Goal: Book appointment/travel/reservation

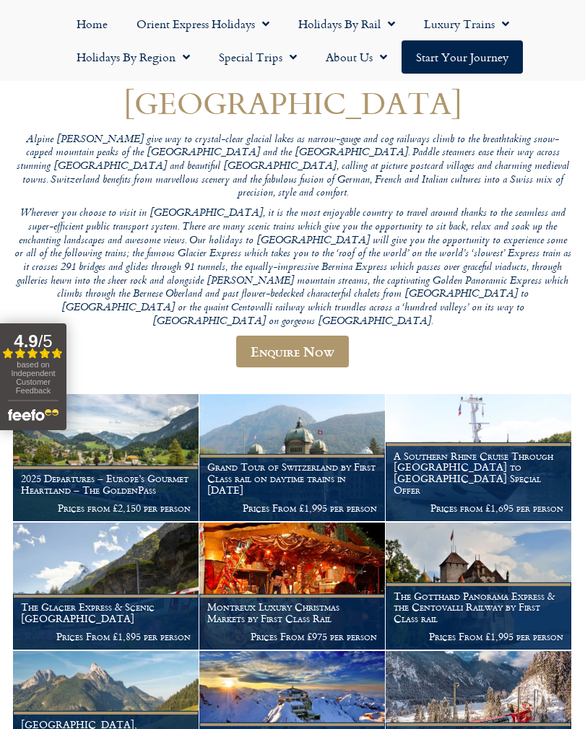
scroll to position [119, 0]
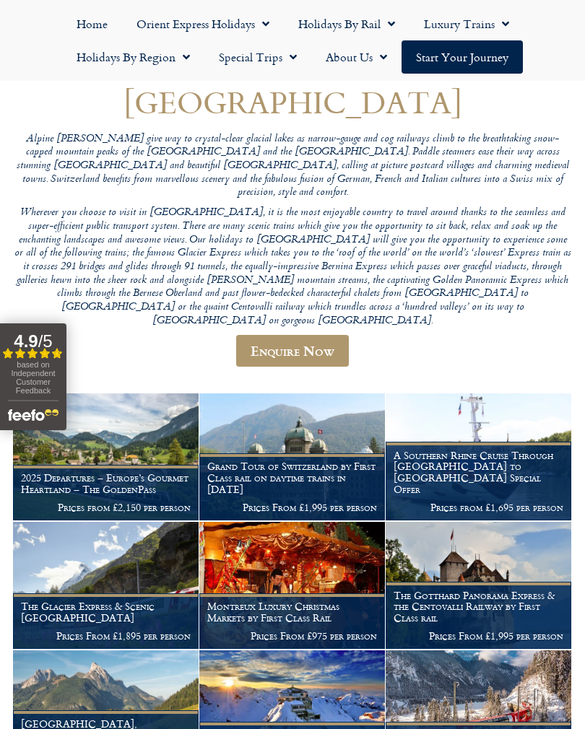
click at [108, 593] on figcaption "The Glacier Express & Scenic Switzerland Prices From £1,895 per person" at bounding box center [105, 621] width 185 height 56
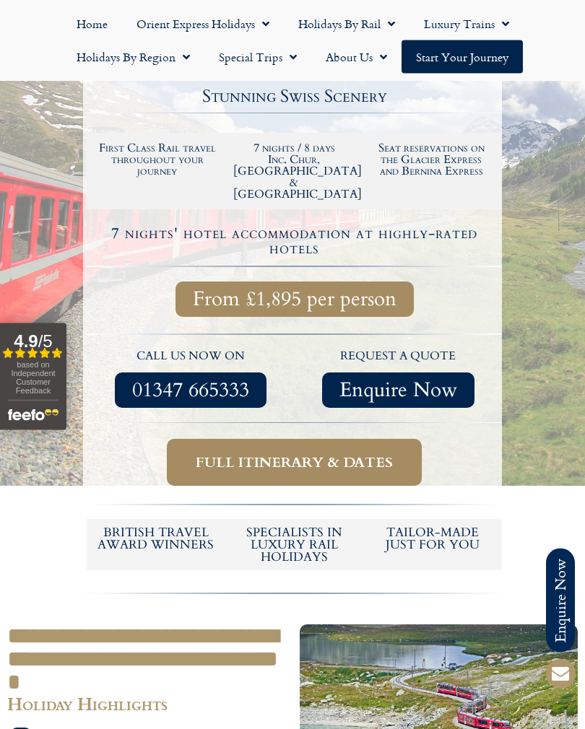
scroll to position [308, 0]
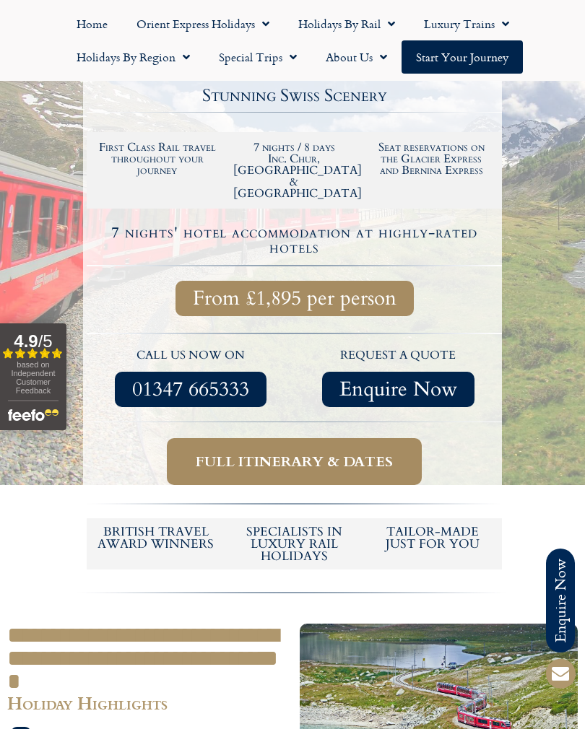
click at [321, 452] on span "Full itinerary & dates" at bounding box center [294, 461] width 197 height 18
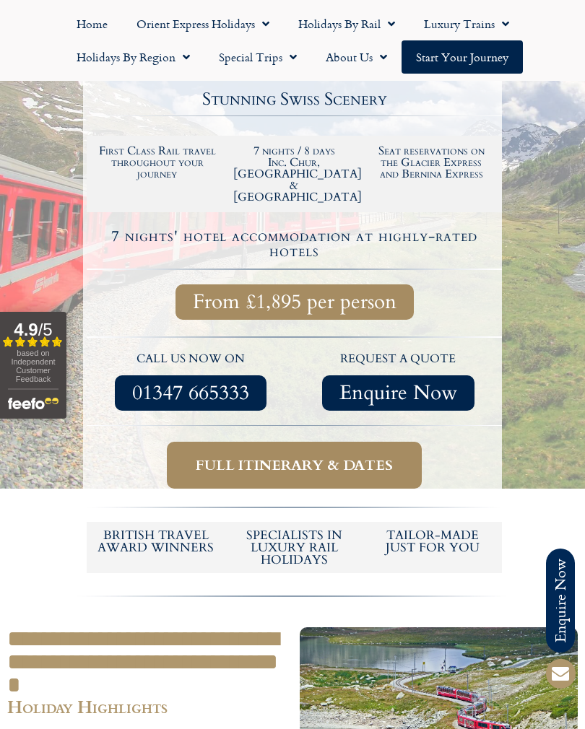
scroll to position [297, 0]
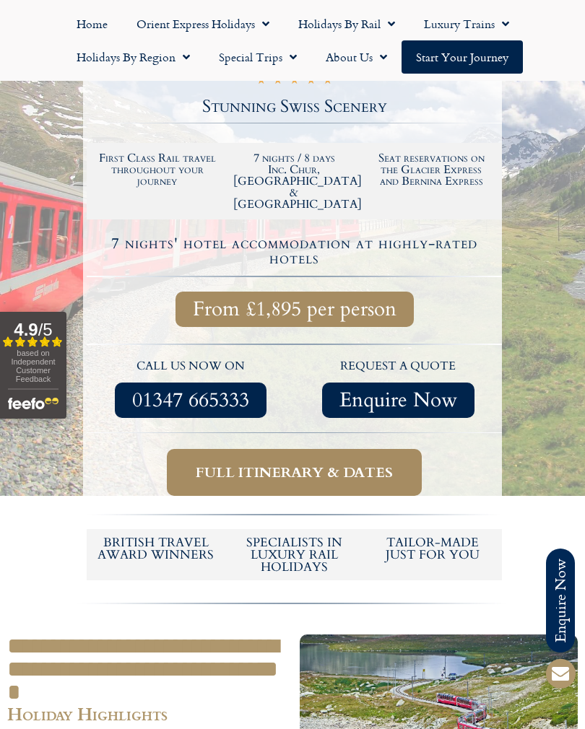
click at [312, 463] on span "Full itinerary & dates" at bounding box center [294, 472] width 197 height 18
click at [292, 463] on span "Full itinerary & dates" at bounding box center [294, 472] width 197 height 18
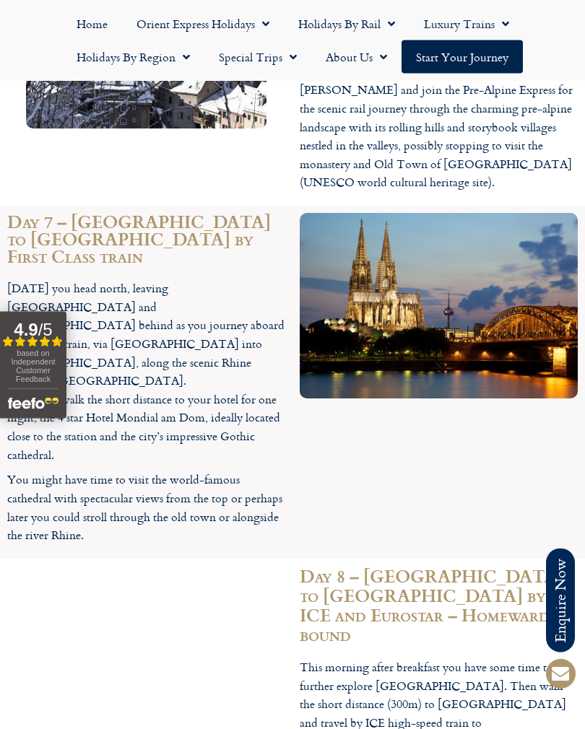
scroll to position [4682, 0]
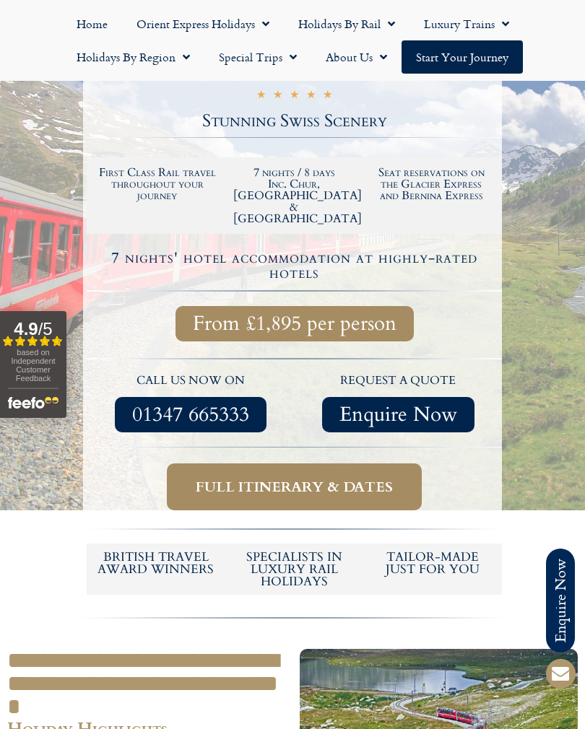
scroll to position [284, 0]
